Goal: Browse casually: Explore the website without a specific task or goal

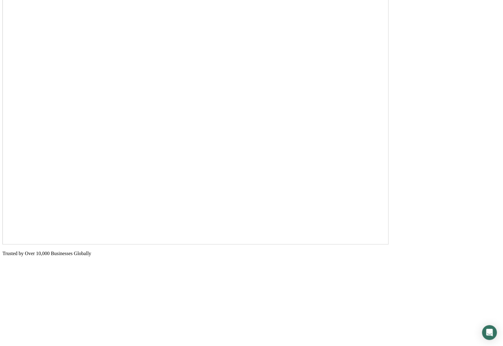
scroll to position [901, 0]
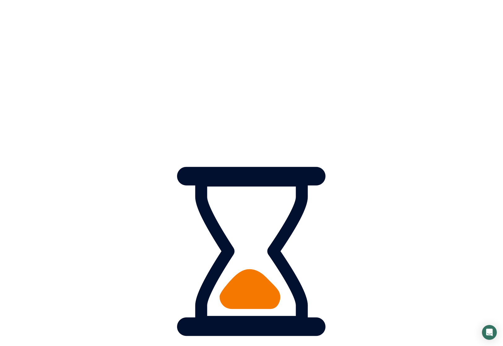
scroll to position [896, 0]
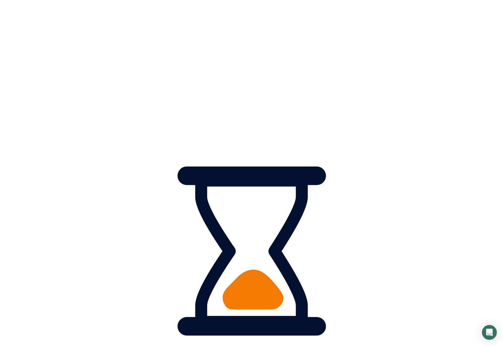
scroll to position [892, 0]
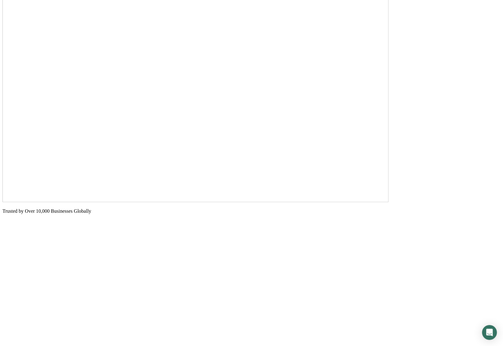
scroll to position [881, 0]
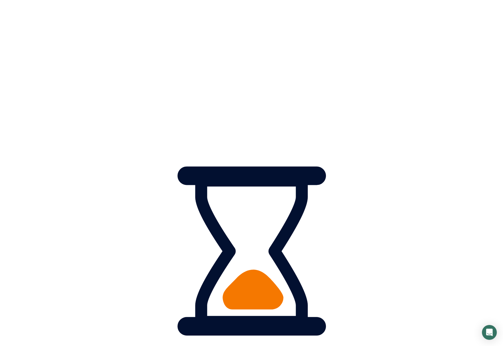
scroll to position [878, 0]
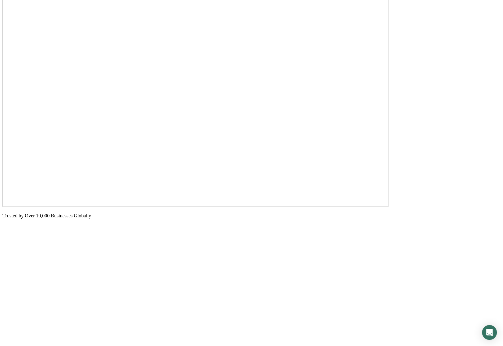
scroll to position [876, 0]
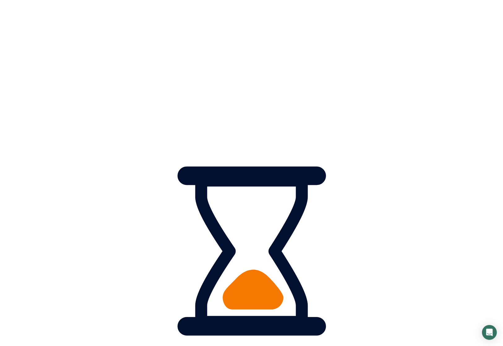
scroll to position [874, 0]
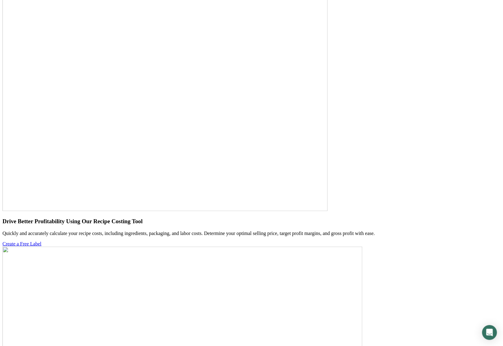
scroll to position [1837, 0]
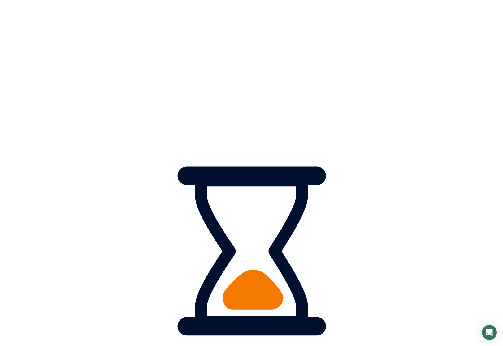
scroll to position [1834, 0]
